Goal: Use online tool/utility: Utilize a website feature to perform a specific function

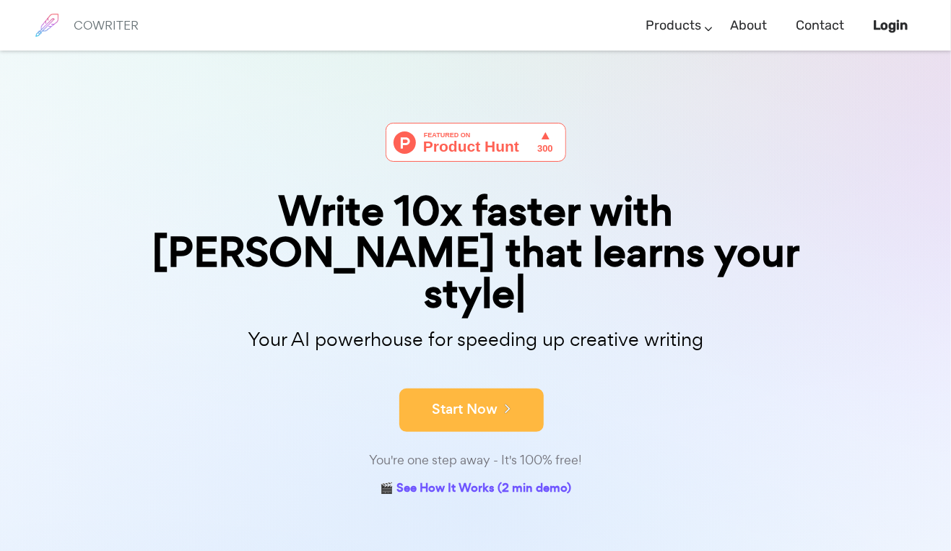
click at [458, 389] on button "Start Now" at bounding box center [471, 410] width 144 height 43
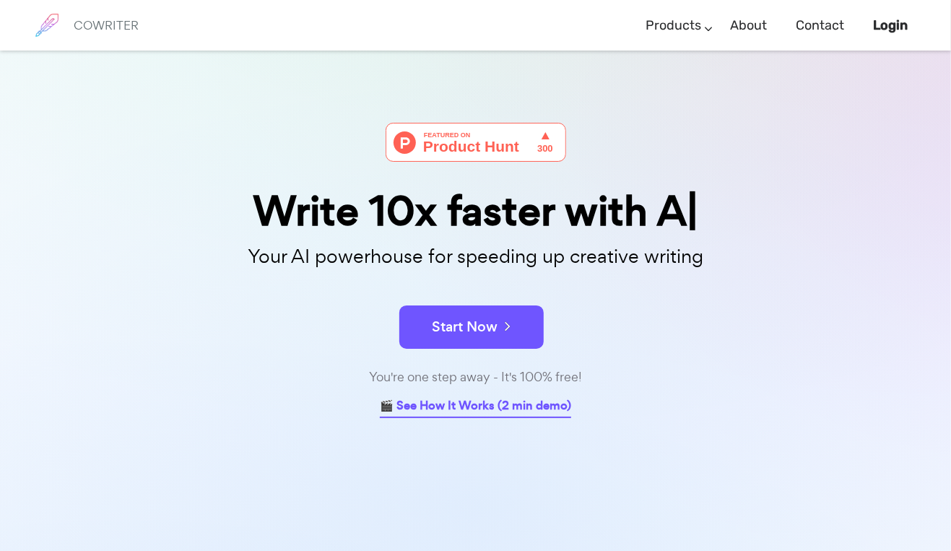
click at [451, 407] on link "🎬 See How It Works (2 min demo)" at bounding box center [475, 407] width 191 height 22
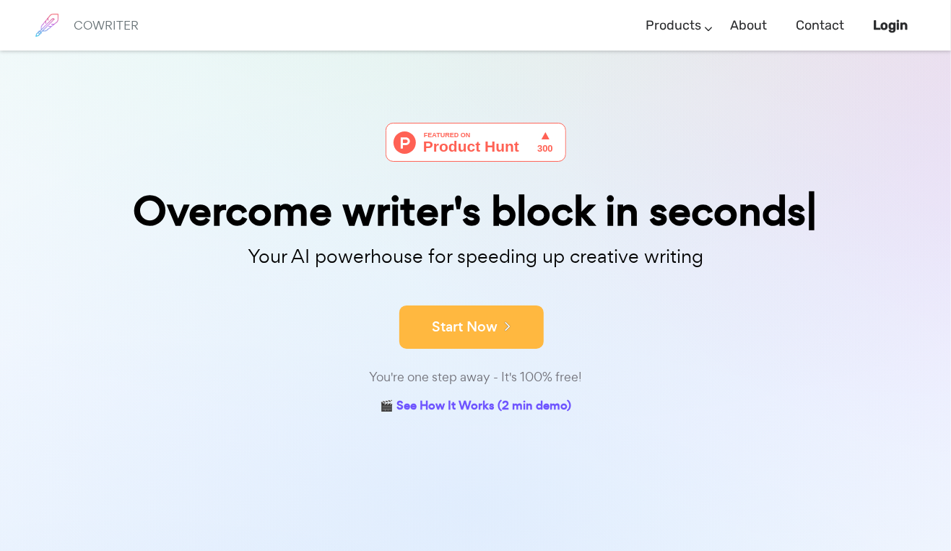
click at [461, 333] on button "Start Now" at bounding box center [471, 326] width 144 height 43
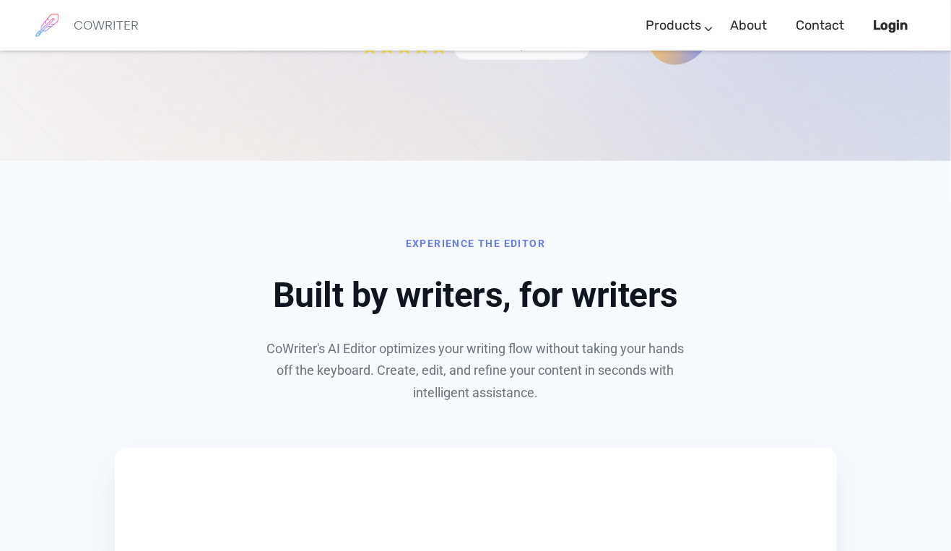
scroll to position [693, 0]
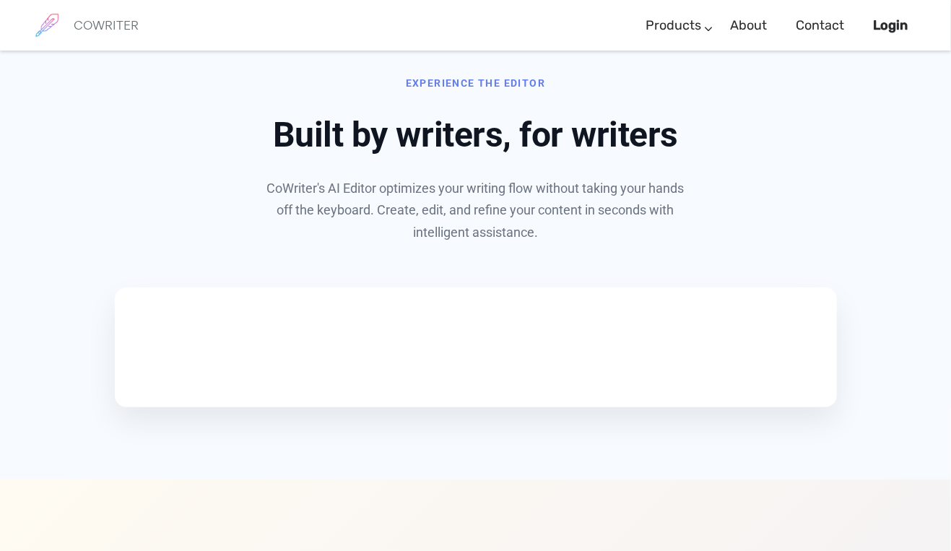
click at [854, 265] on div "Experience the Editor Built by writers, for writers CoWriter's AI Editor optimi…" at bounding box center [475, 240] width 845 height 334
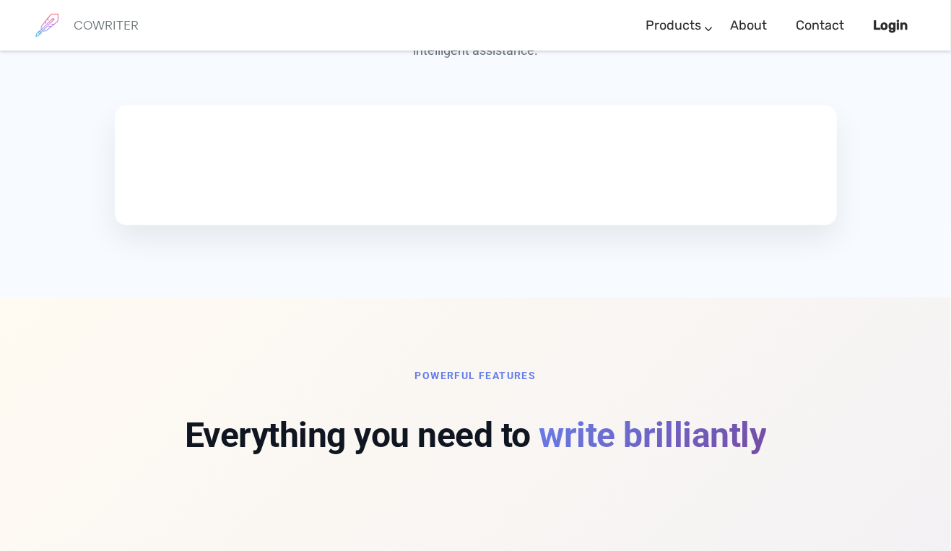
scroll to position [909, 0]
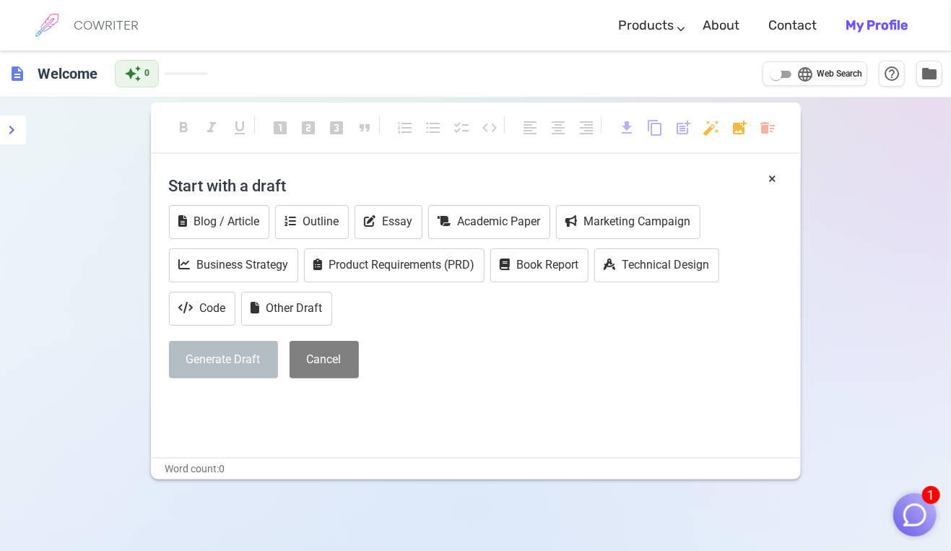
click at [305, 406] on p "﻿" at bounding box center [476, 404] width 614 height 21
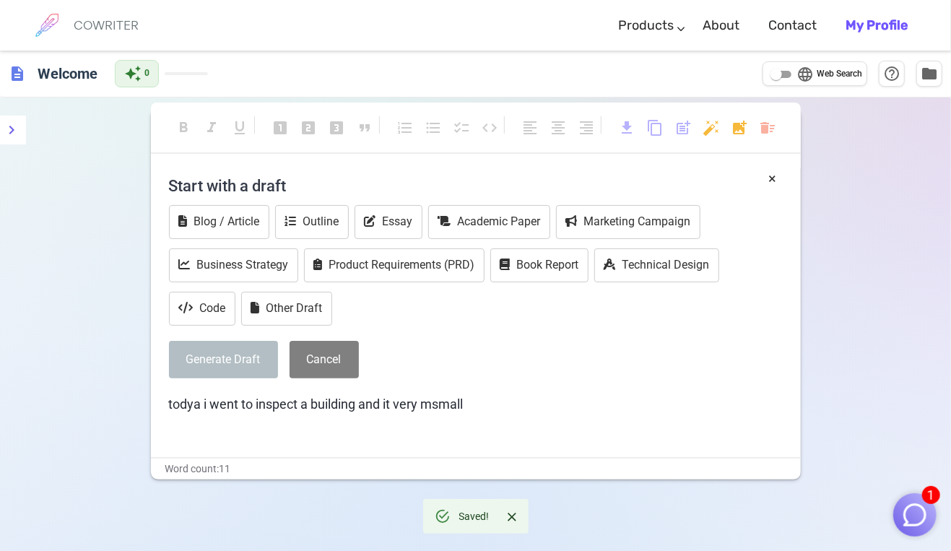
click at [259, 360] on button "Generate Draft" at bounding box center [223, 360] width 109 height 38
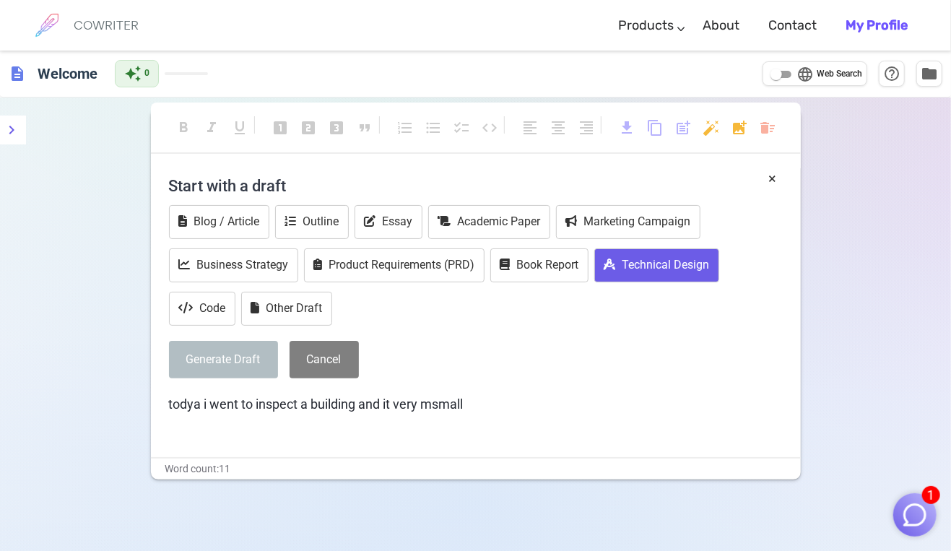
click at [618, 269] on button "Technical Design" at bounding box center [656, 265] width 125 height 34
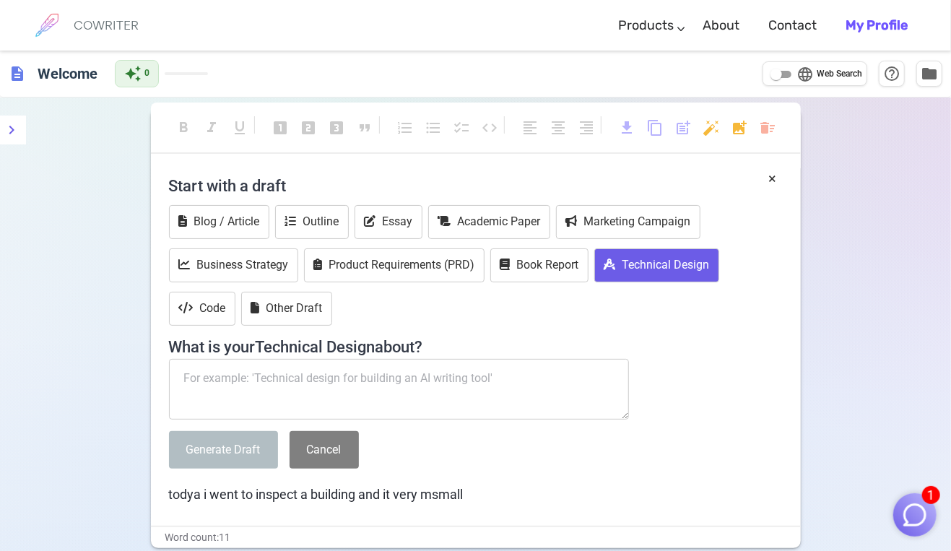
click at [619, 269] on button "Technical Design" at bounding box center [656, 265] width 125 height 34
click at [325, 452] on button "Cancel" at bounding box center [324, 450] width 69 height 38
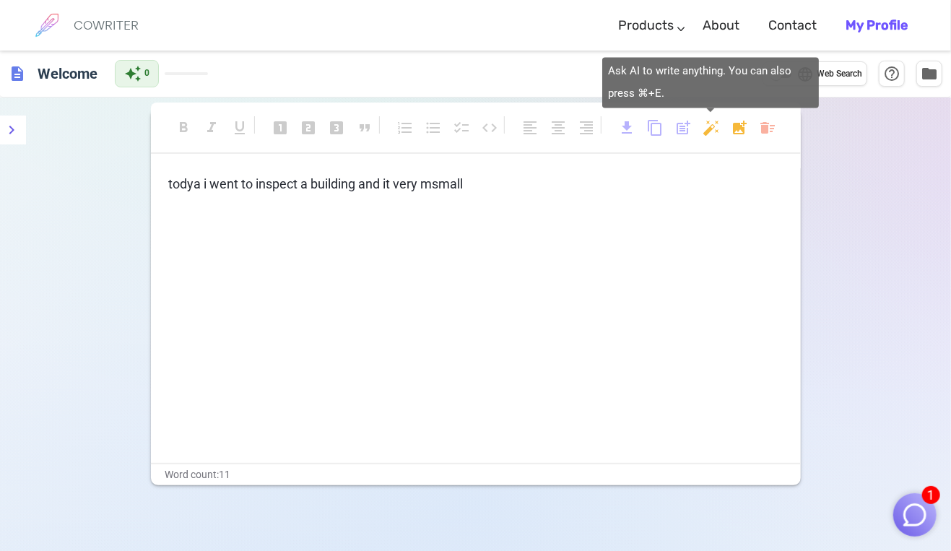
click at [709, 126] on body "1 COWRITER Products Writing Marketing Emails Images (soon) About Contact My Pro…" at bounding box center [475, 324] width 951 height 649
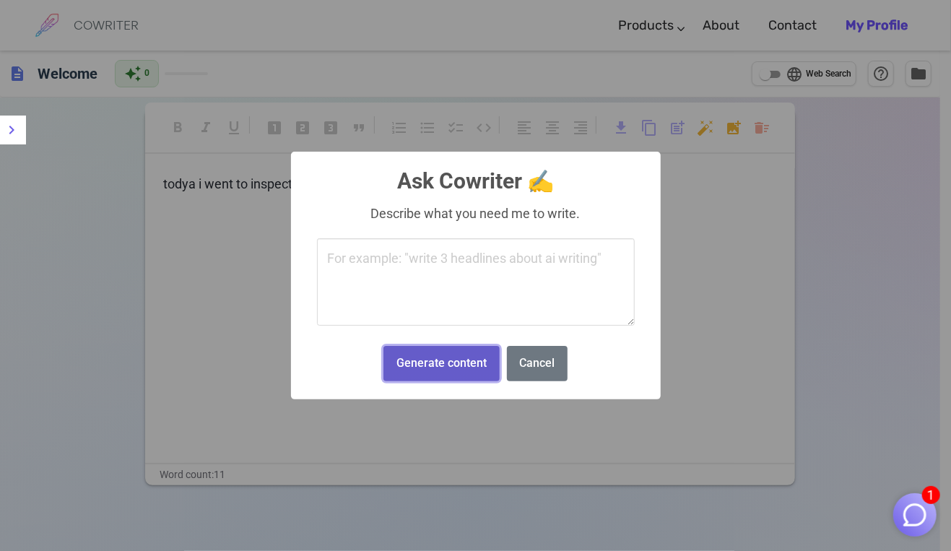
click at [424, 361] on button "Generate content" at bounding box center [441, 363] width 116 height 35
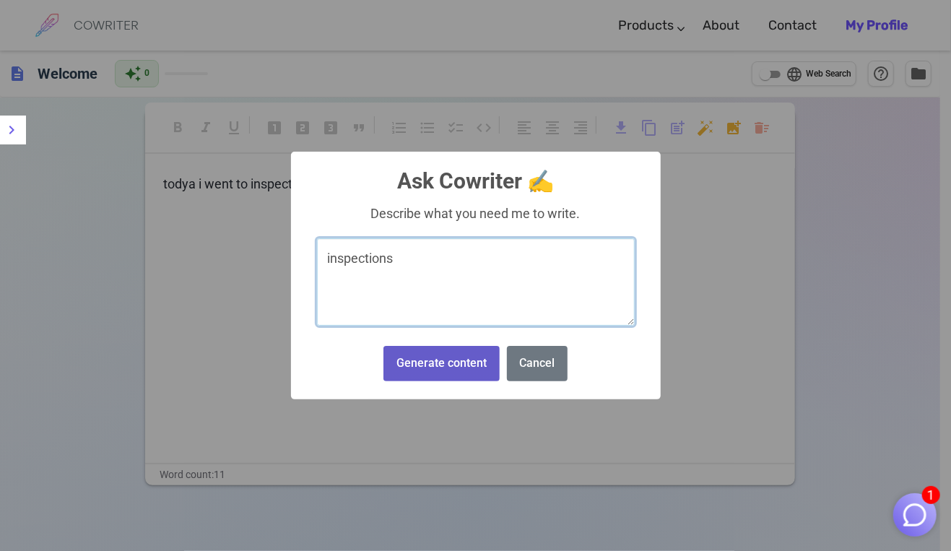
type textarea "inspections"
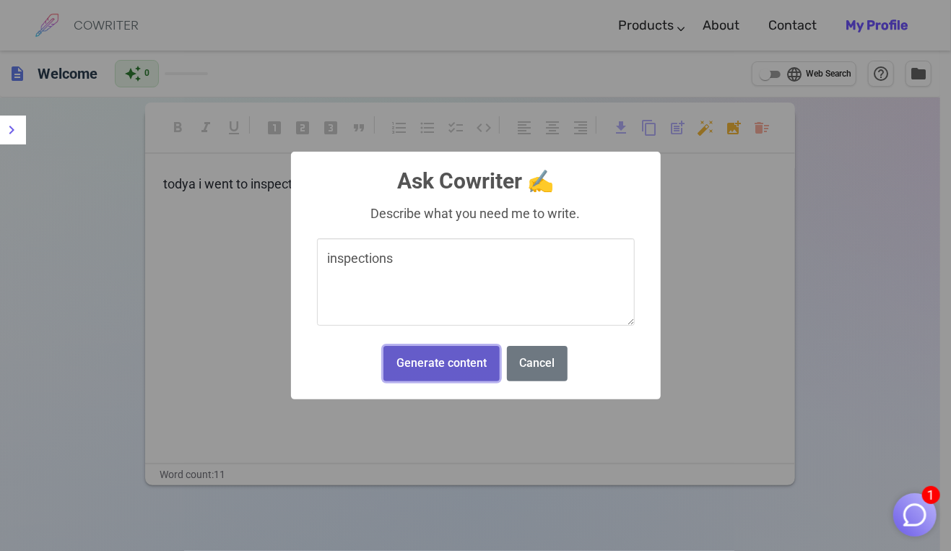
click at [416, 363] on button "Generate content" at bounding box center [441, 363] width 116 height 35
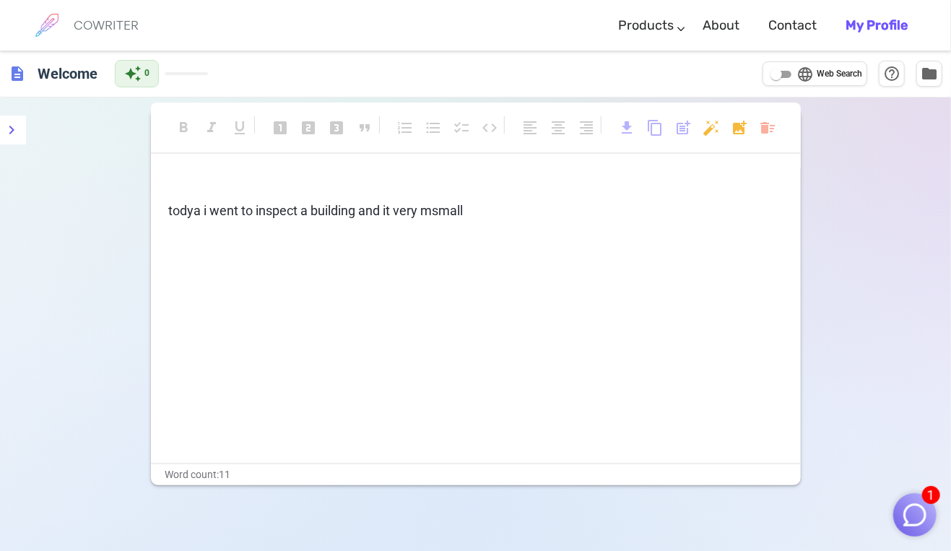
click at [922, 521] on img "button" at bounding box center [914, 514] width 27 height 27
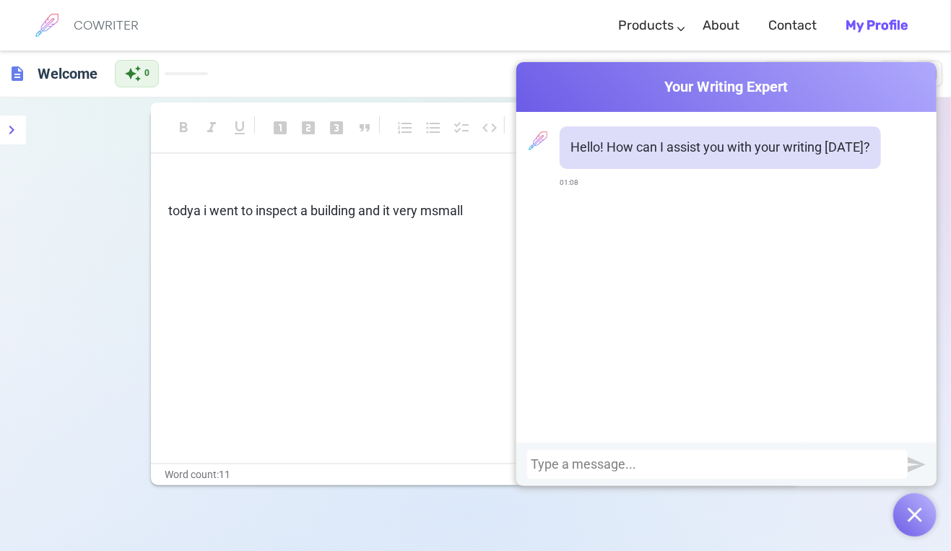
click at [908, 521] on img "button" at bounding box center [915, 515] width 14 height 14
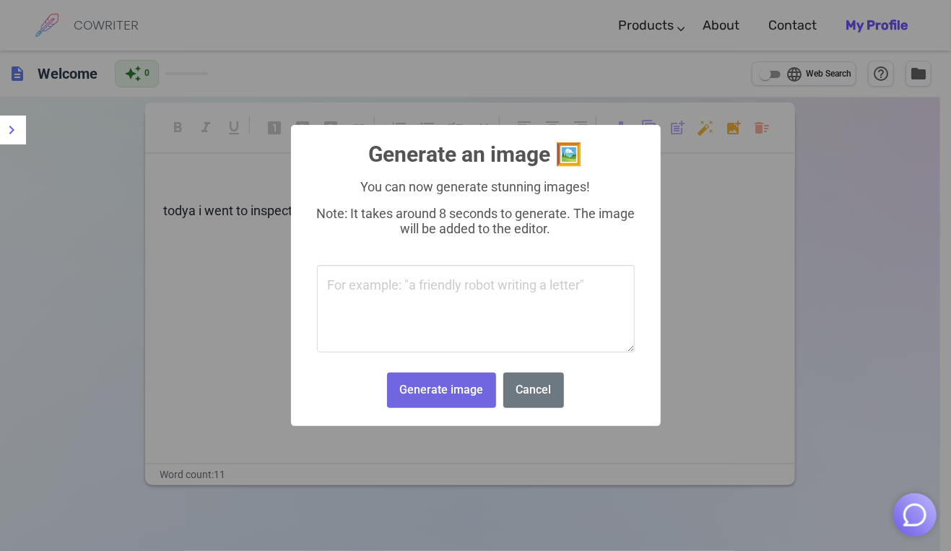
click at [736, 132] on body "COWRITER Products Writing Marketing Emails Images (soon) About Contact My Profi…" at bounding box center [475, 324] width 951 height 649
click at [552, 383] on button "Cancel" at bounding box center [533, 390] width 61 height 35
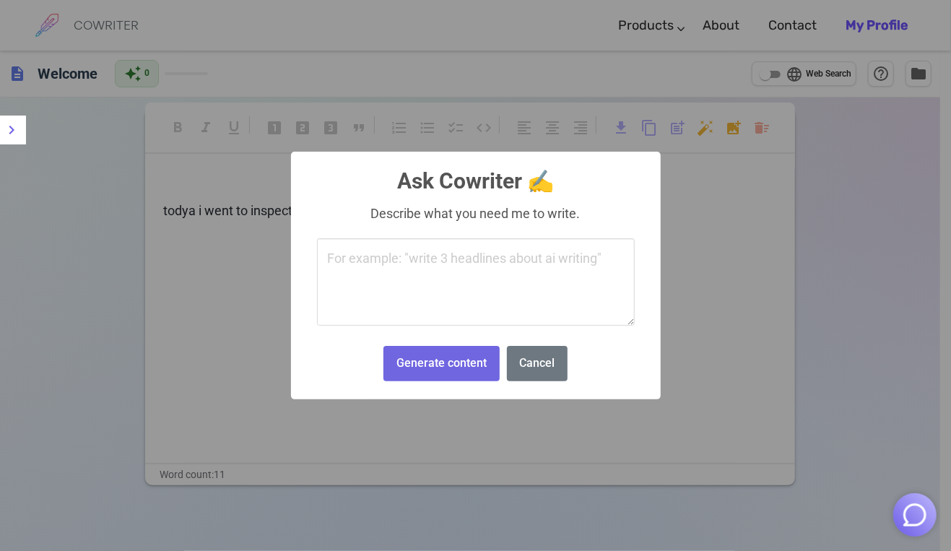
click at [706, 132] on body "COWRITER Products Writing Marketing Emails Images (soon) About Contact My Profi…" at bounding box center [475, 324] width 951 height 649
type textarea "write about electrical inspections"
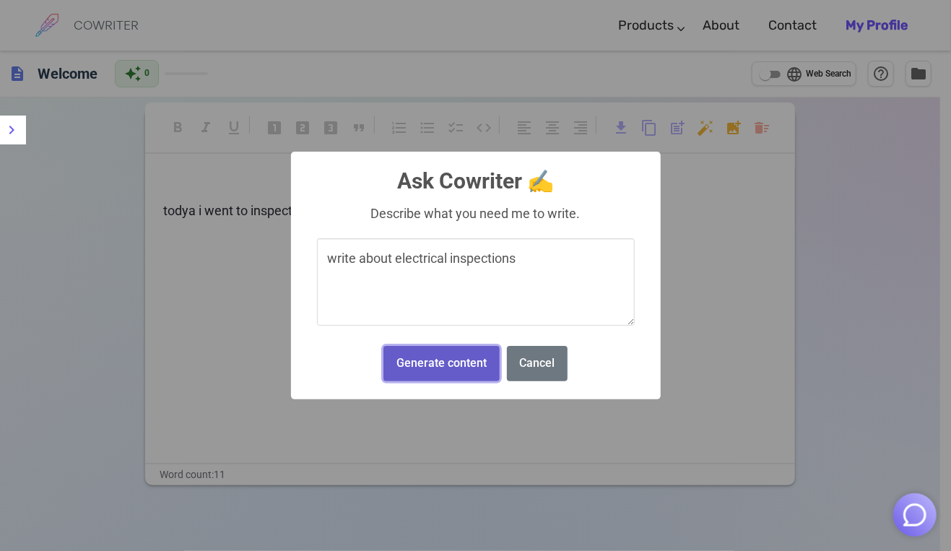
click at [484, 355] on button "Generate content" at bounding box center [441, 363] width 116 height 35
